Goal: Obtain resource: Download file/media

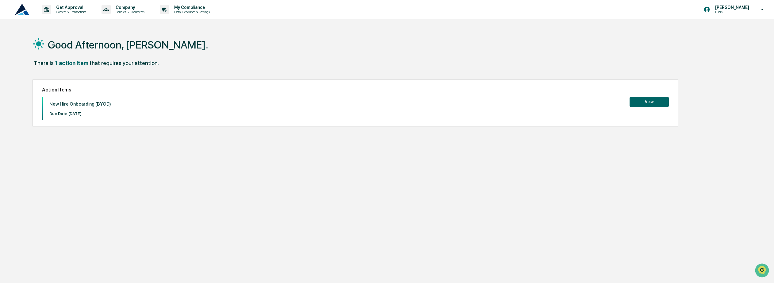
click at [636, 98] on button "View" at bounding box center [649, 102] width 39 height 10
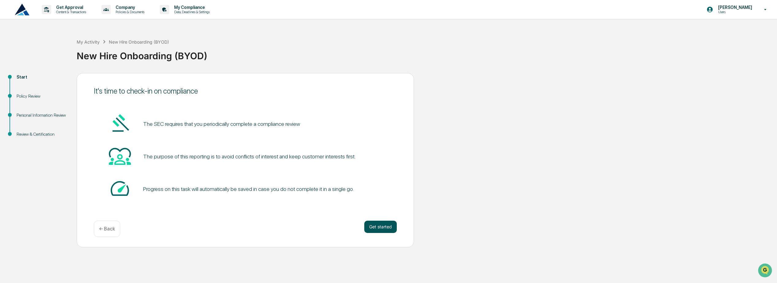
click at [369, 228] on button "Get started" at bounding box center [380, 227] width 33 height 12
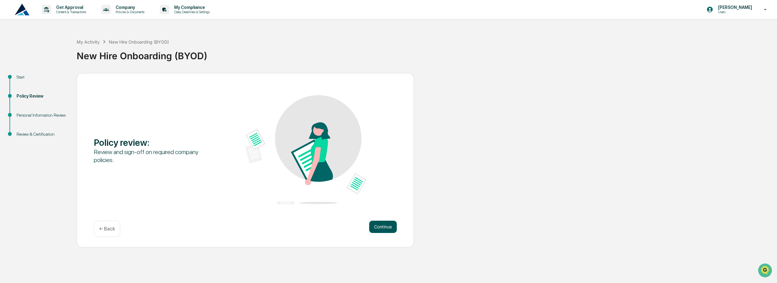
click at [377, 230] on button "Continue" at bounding box center [383, 227] width 28 height 12
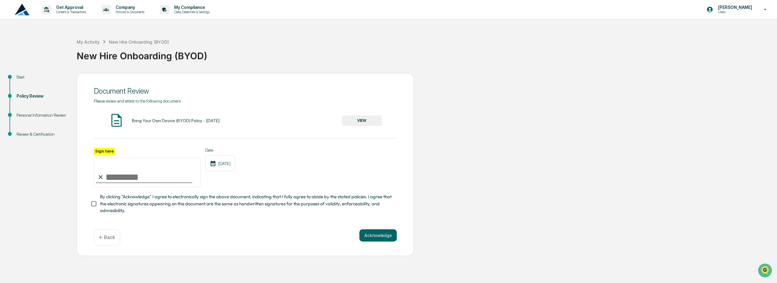
click at [359, 121] on button "VIEW" at bounding box center [362, 120] width 40 height 10
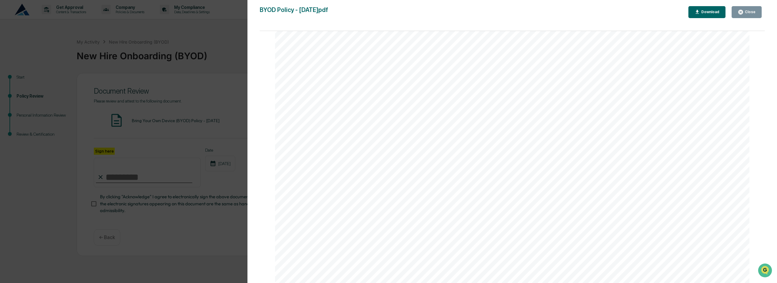
scroll to position [276, 0]
click at [710, 15] on button "Download" at bounding box center [707, 12] width 37 height 12
click at [743, 12] on icon "button" at bounding box center [741, 12] width 5 height 5
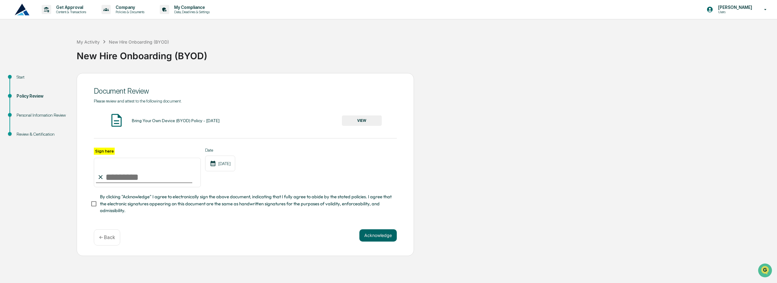
click at [106, 178] on input "Sign here" at bounding box center [147, 172] width 107 height 29
type input "**********"
click at [110, 210] on span "By clicking "Acknowledge" I agree to electronically sign the above document, in…" at bounding box center [246, 203] width 292 height 21
click at [379, 236] on button "Acknowledge" at bounding box center [378, 235] width 37 height 12
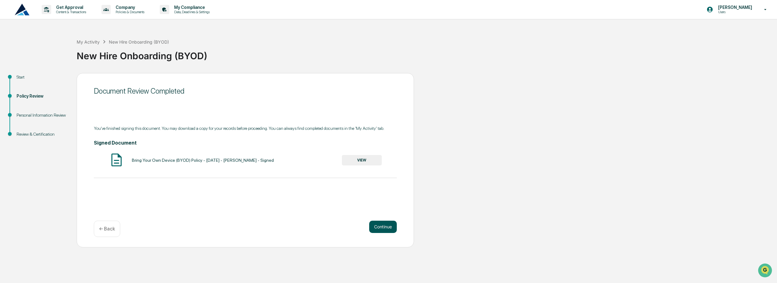
click at [376, 221] on button "Continue" at bounding box center [383, 227] width 28 height 12
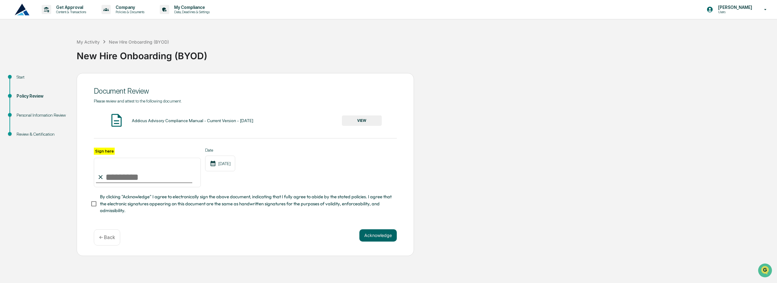
click at [350, 120] on button "VIEW" at bounding box center [362, 120] width 40 height 10
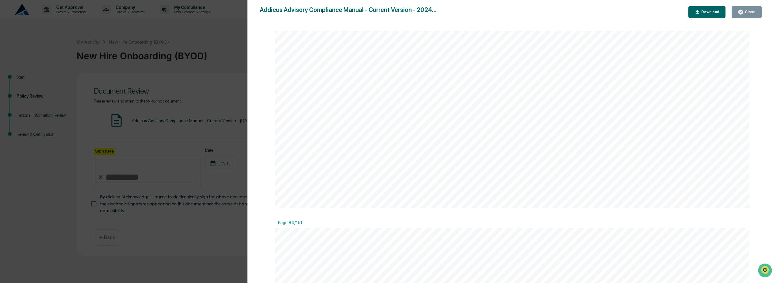
scroll to position [52484, 0]
click at [714, 13] on div "Download" at bounding box center [709, 12] width 19 height 4
drag, startPoint x: 758, startPoint y: 10, endPoint x: 584, endPoint y: 85, distance: 189.9
click at [758, 10] on button "Close" at bounding box center [747, 12] width 30 height 12
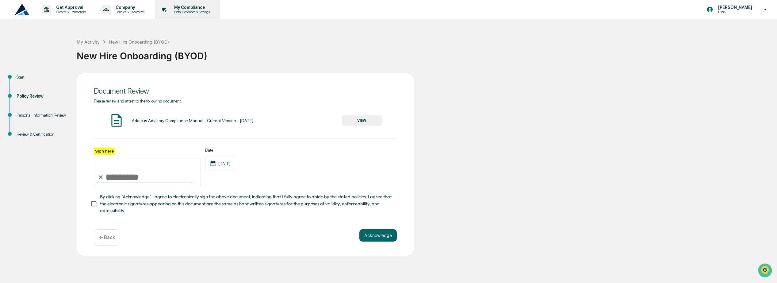
click at [207, 13] on p "Data, Deadlines & Settings" at bounding box center [191, 12] width 44 height 4
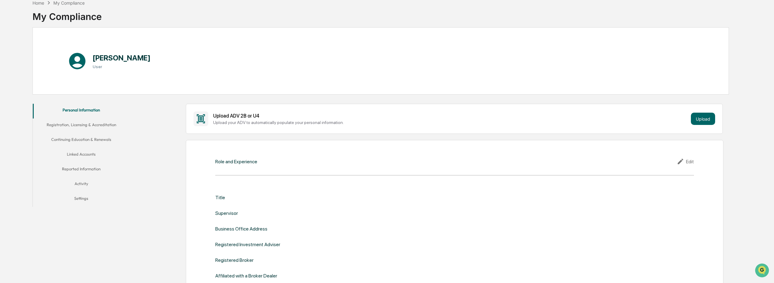
scroll to position [31, 0]
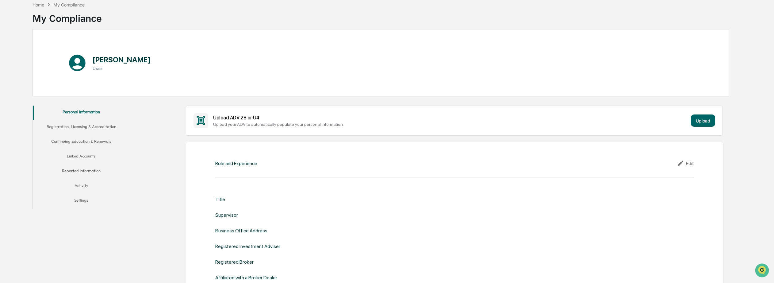
click at [85, 155] on button "Linked Accounts" at bounding box center [81, 157] width 97 height 15
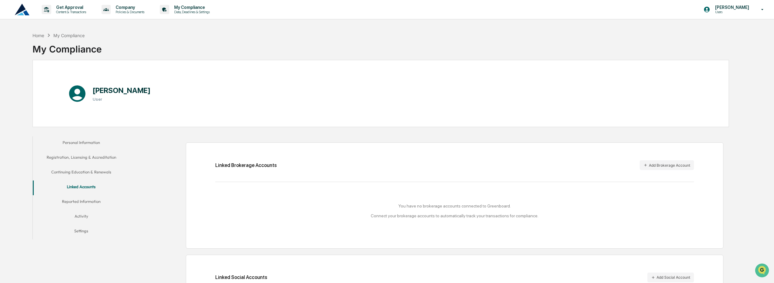
click at [92, 157] on button "Registration, Licensing & Accreditation" at bounding box center [81, 158] width 97 height 15
